Goal: Transaction & Acquisition: Purchase product/service

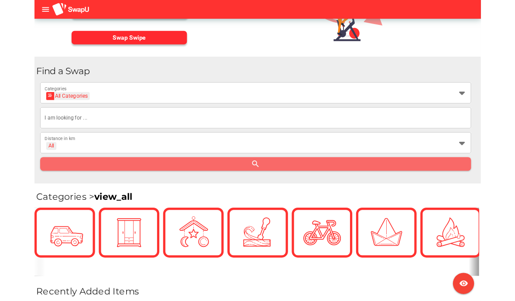
scroll to position [132, 0]
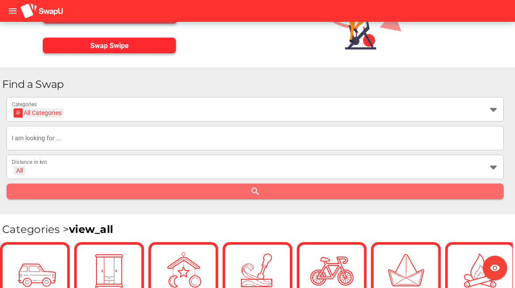
click at [172, 136] on input "text" at bounding box center [255, 138] width 487 height 24
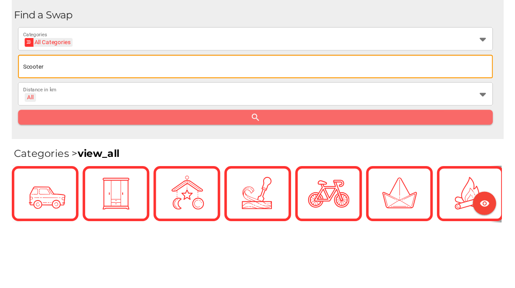
scroll to position [200, 0]
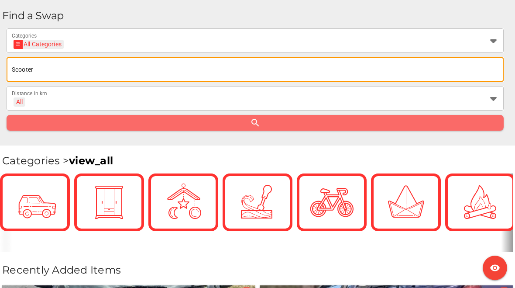
click at [457, 69] on input "Scooter" at bounding box center [255, 69] width 487 height 24
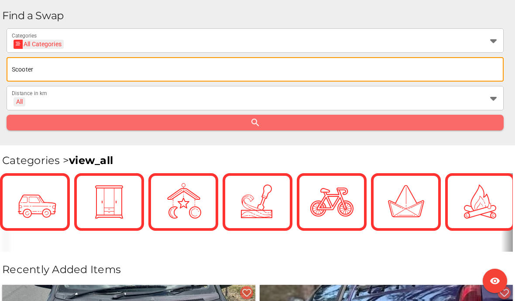
type input "Scooter"
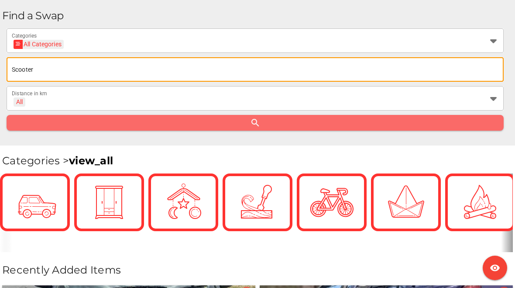
click at [192, 75] on input "Scooter" at bounding box center [255, 69] width 487 height 24
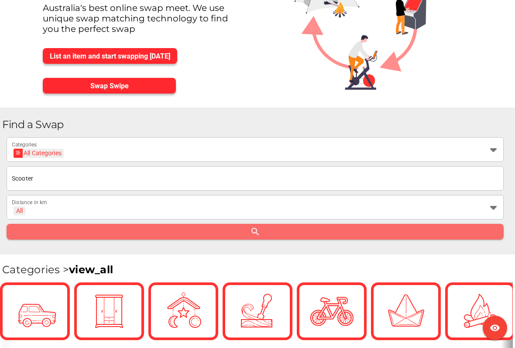
scroll to position [96, 0]
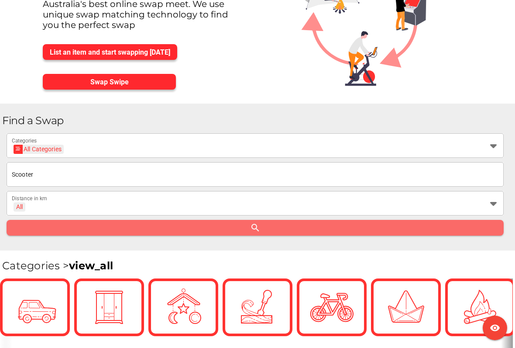
click at [488, 145] on icon at bounding box center [493, 145] width 10 height 10
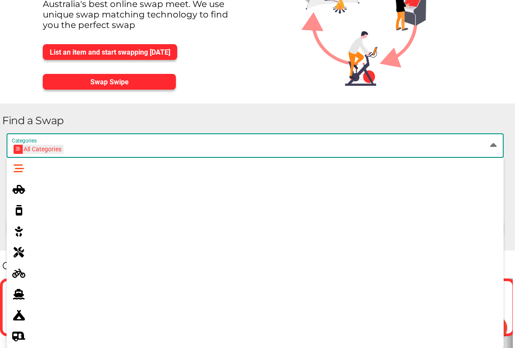
click at [487, 151] on div at bounding box center [491, 145] width 16 height 24
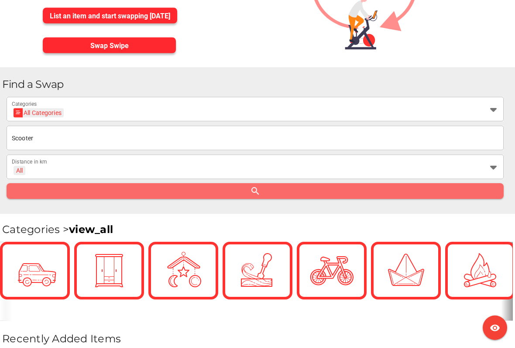
scroll to position [131, 0]
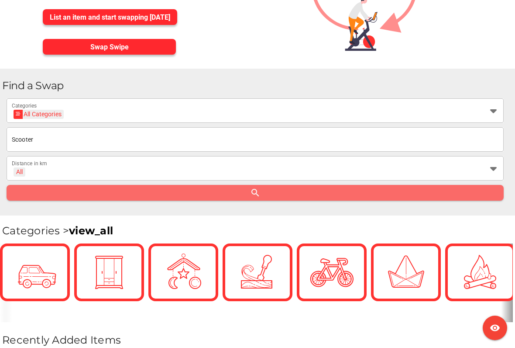
click at [486, 167] on div at bounding box center [491, 168] width 16 height 24
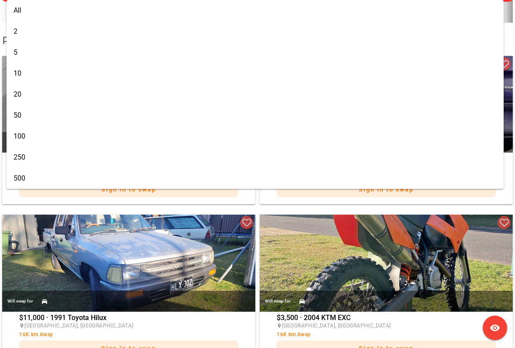
click at [28, 176] on div "500" at bounding box center [255, 178] width 483 height 8
type input "+ 500 km"
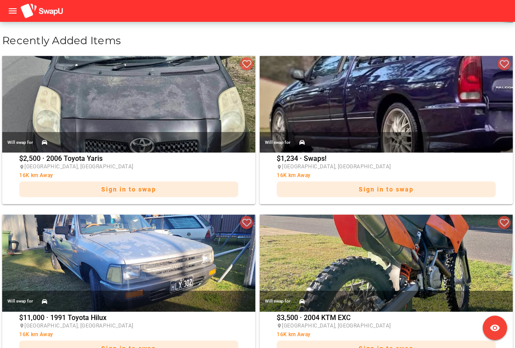
scroll to position [129, 0]
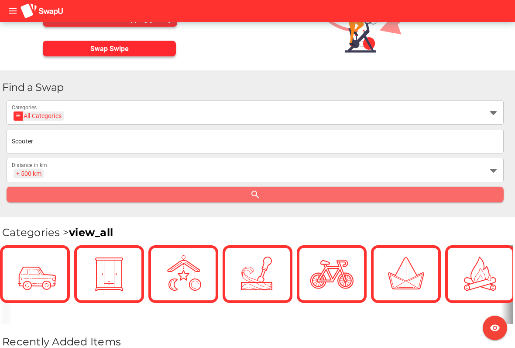
click at [485, 110] on div at bounding box center [491, 112] width 16 height 24
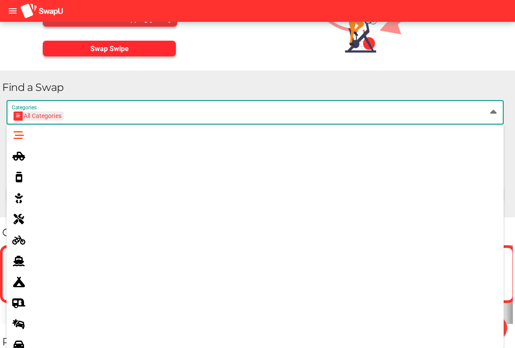
click at [19, 238] on icon at bounding box center [19, 239] width 10 height 10
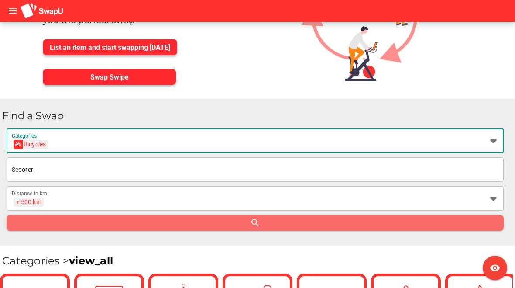
scroll to position [0, 0]
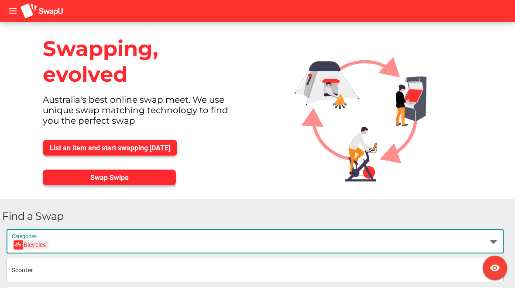
click at [11, 9] on icon "menu" at bounding box center [12, 11] width 10 height 10
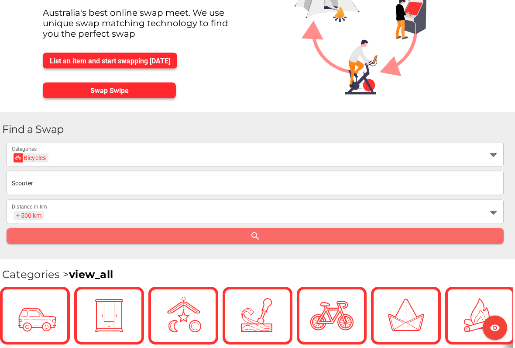
scroll to position [87, 0]
click at [487, 150] on div at bounding box center [491, 153] width 16 height 24
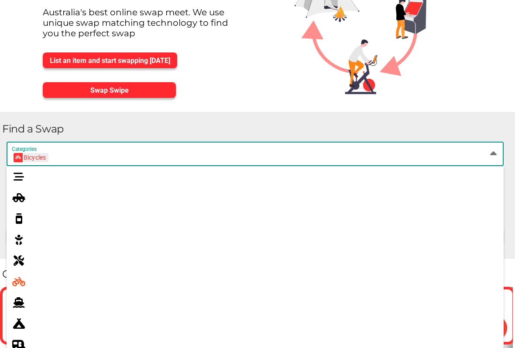
click at [19, 168] on div at bounding box center [255, 176] width 497 height 21
type input "All Categories"
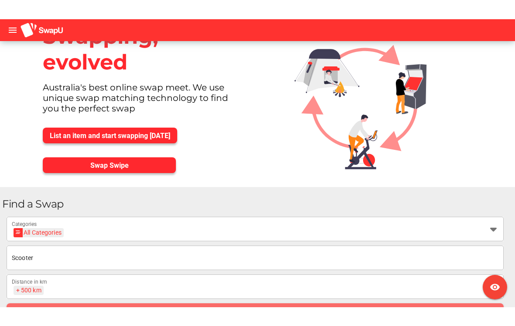
scroll to position [60, 0]
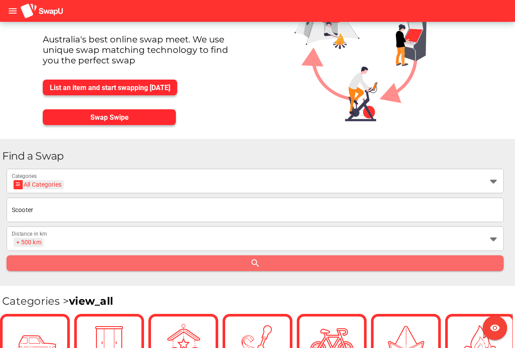
click at [12, 208] on input "Scooter" at bounding box center [255, 209] width 487 height 24
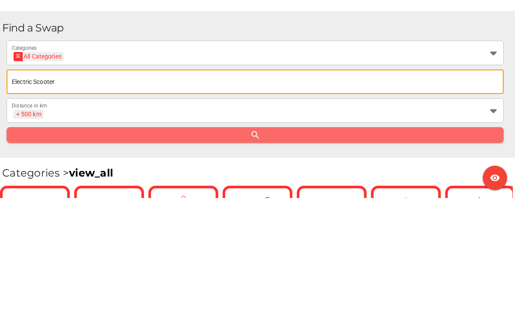
type input "Electric Scooter"
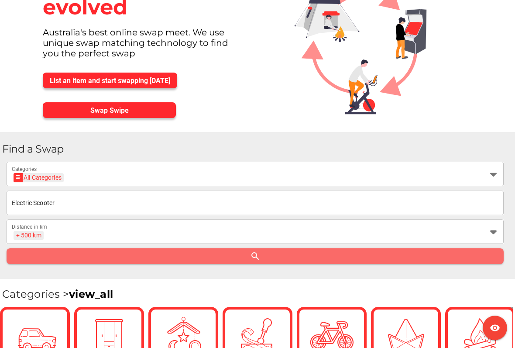
scroll to position [69, 0]
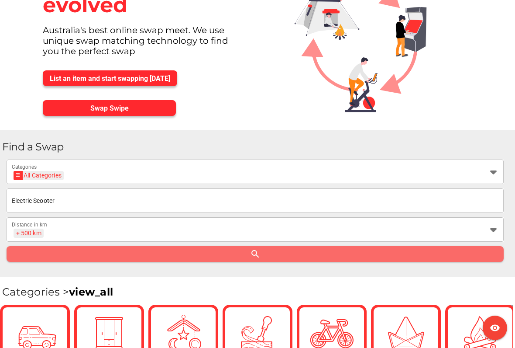
click at [491, 171] on icon at bounding box center [493, 171] width 10 height 10
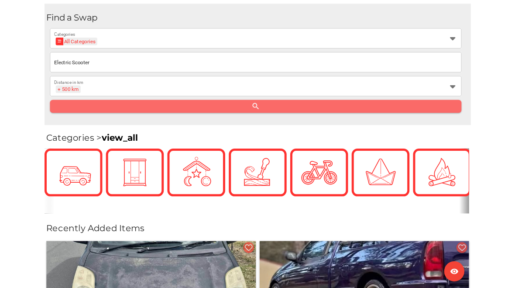
scroll to position [0, 0]
